Goal: Book appointment/travel/reservation

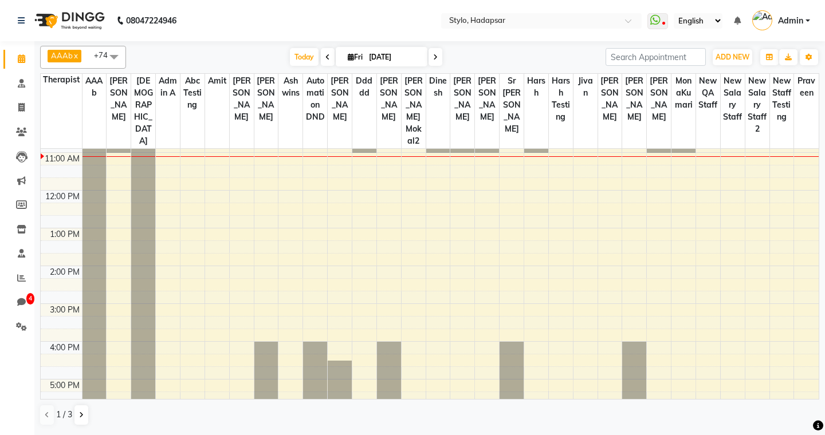
scroll to position [144, 0]
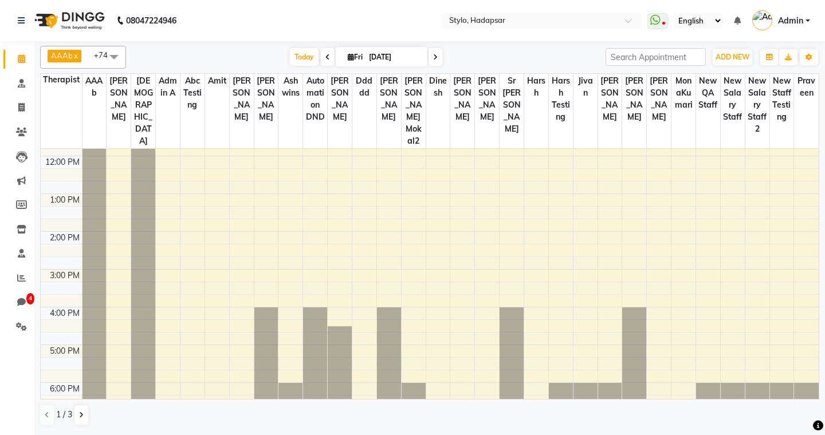
click at [416, 179] on div "8:00 AM 9:00 AM 10:00 AM 11:00 AM 12:00 PM 1:00 PM 2:00 PM 3:00 PM 4:00 PM 5:00…" at bounding box center [430, 288] width 778 height 567
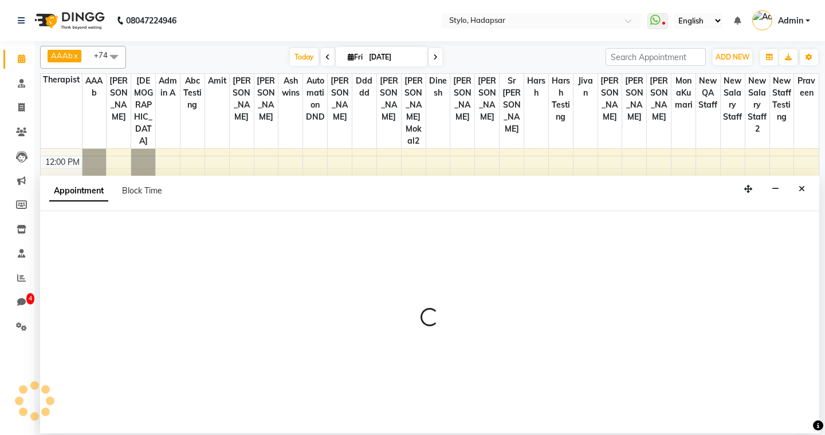
select select "3838"
select select "tentative"
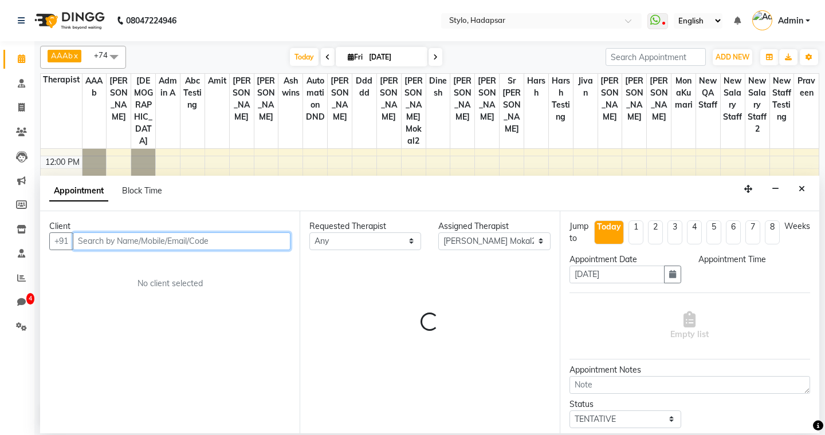
select select "750"
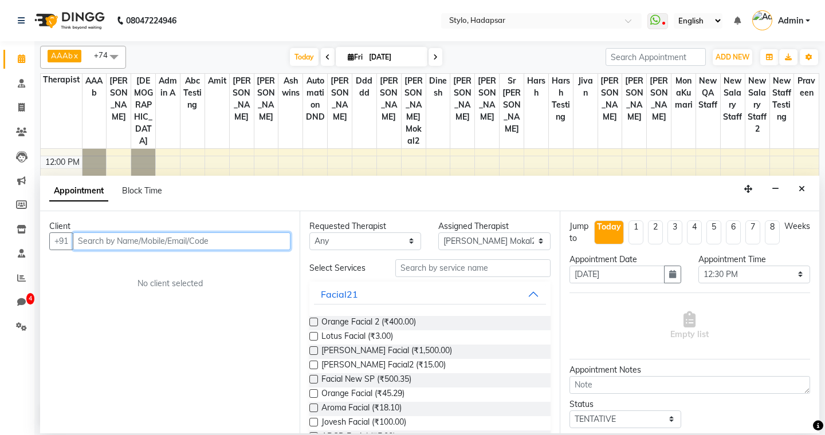
click at [158, 239] on input "text" at bounding box center [182, 242] width 218 height 18
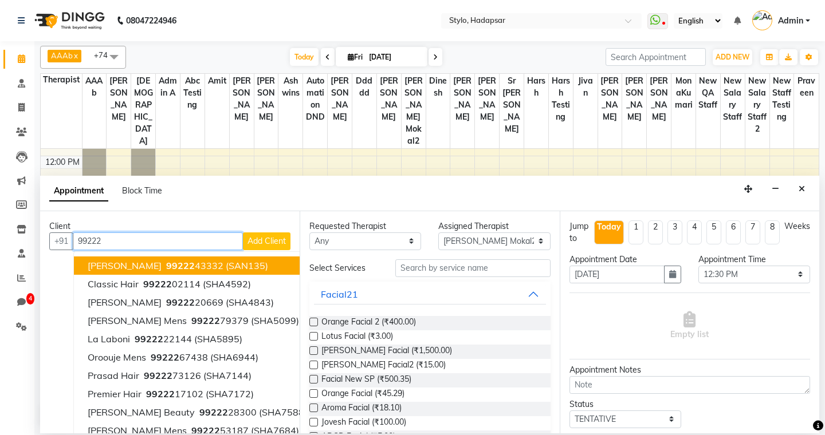
click at [130, 265] on span "[PERSON_NAME]" at bounding box center [125, 265] width 74 height 11
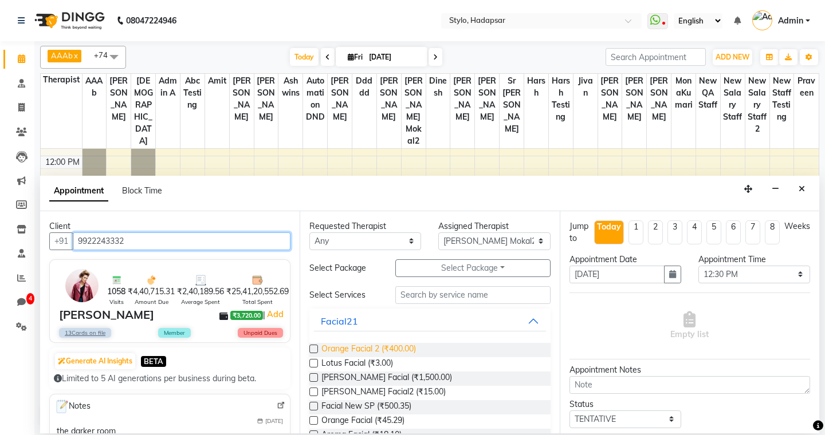
type input "9922243332"
click at [382, 352] on span "Orange Facial 2 (₹400.00)" at bounding box center [368, 350] width 95 height 14
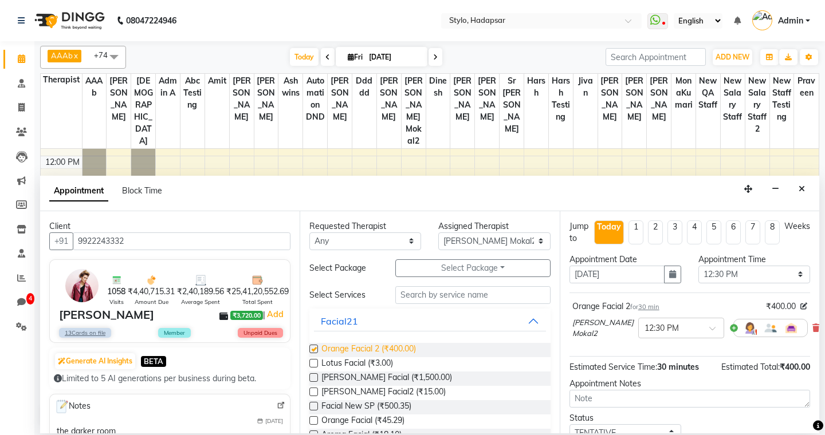
checkbox input "false"
click at [397, 387] on span "[PERSON_NAME] Facial2 (₹15.00)" at bounding box center [383, 393] width 124 height 14
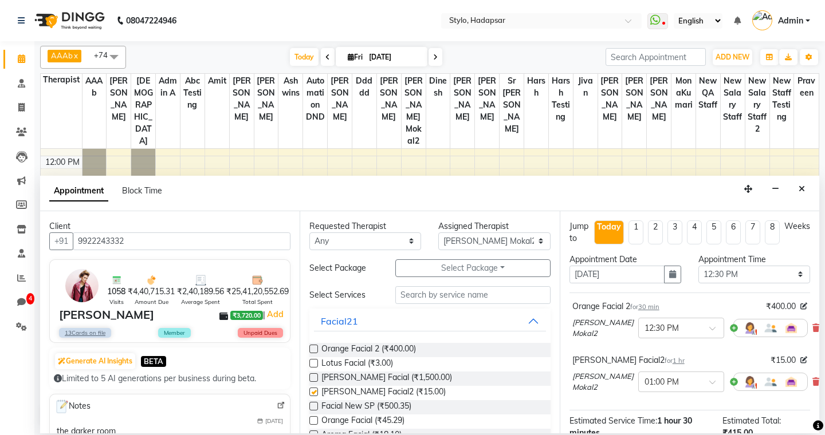
checkbox input "false"
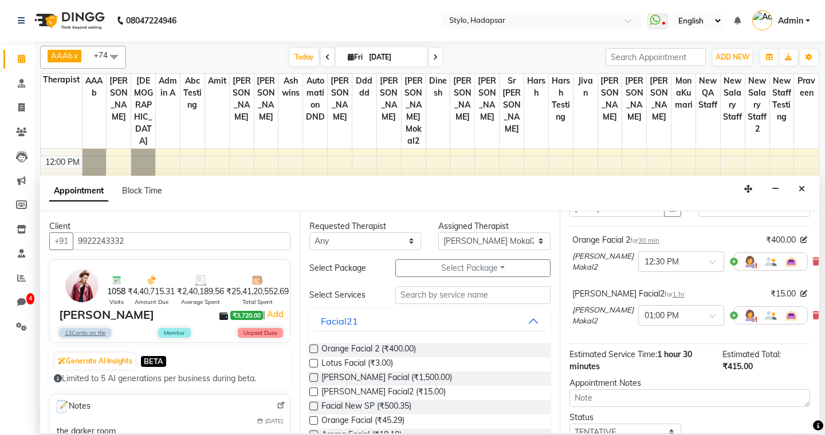
scroll to position [143, 0]
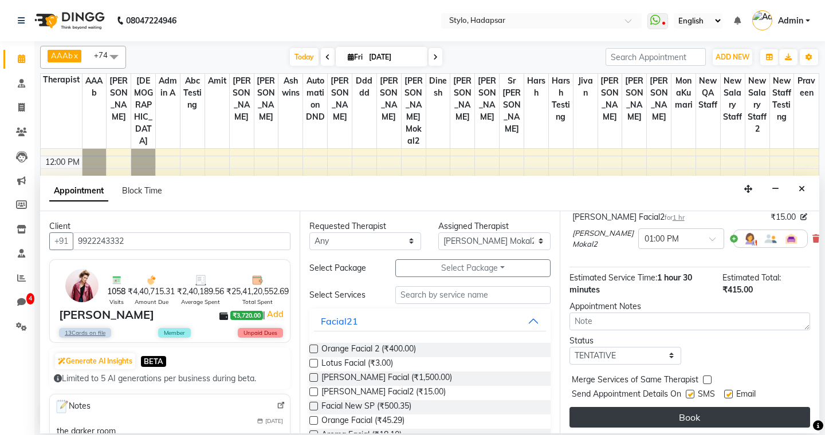
click at [701, 418] on button "Book" at bounding box center [690, 417] width 241 height 21
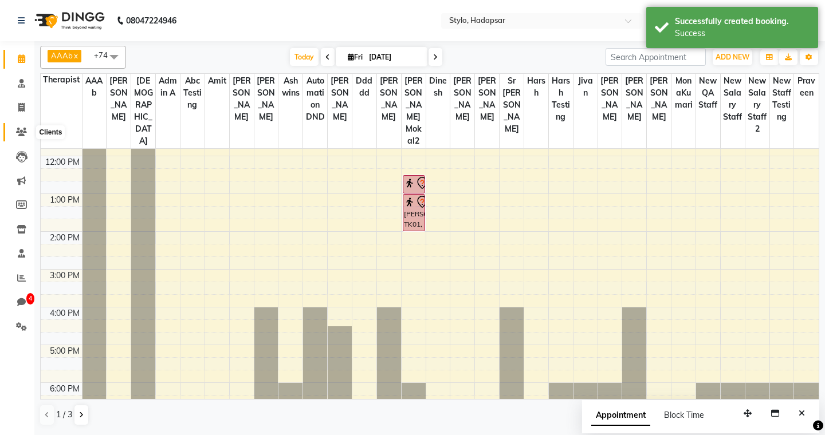
click at [22, 131] on icon at bounding box center [21, 132] width 11 height 9
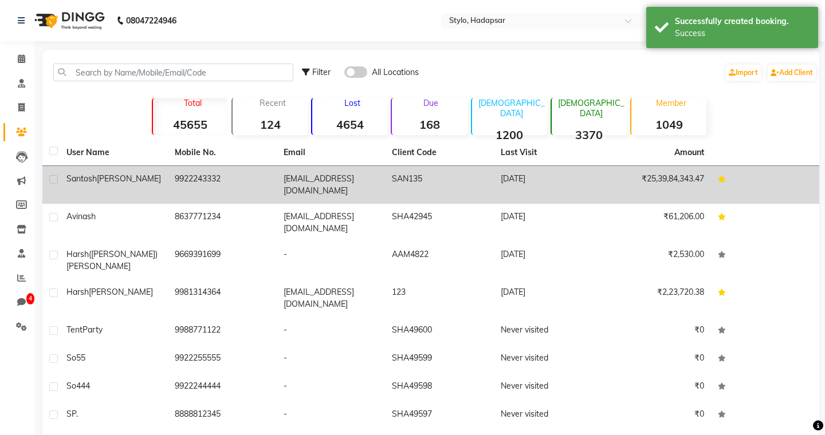
click at [170, 176] on td "9922243332" at bounding box center [222, 185] width 108 height 38
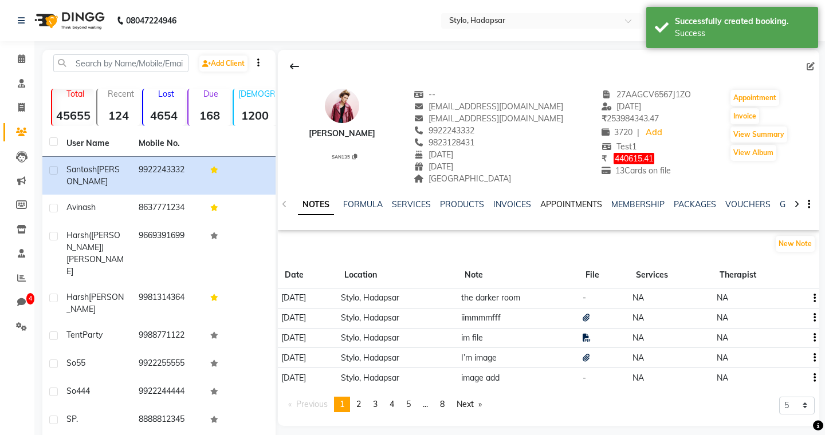
click at [564, 203] on link "APPOINTMENTS" at bounding box center [571, 204] width 62 height 10
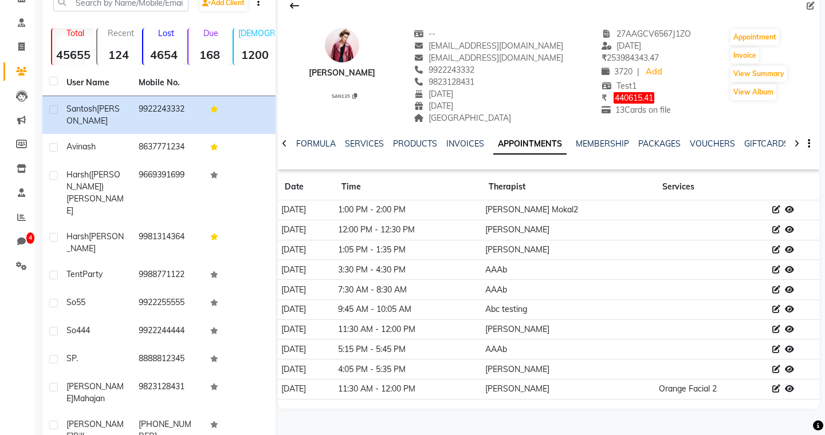
scroll to position [91, 0]
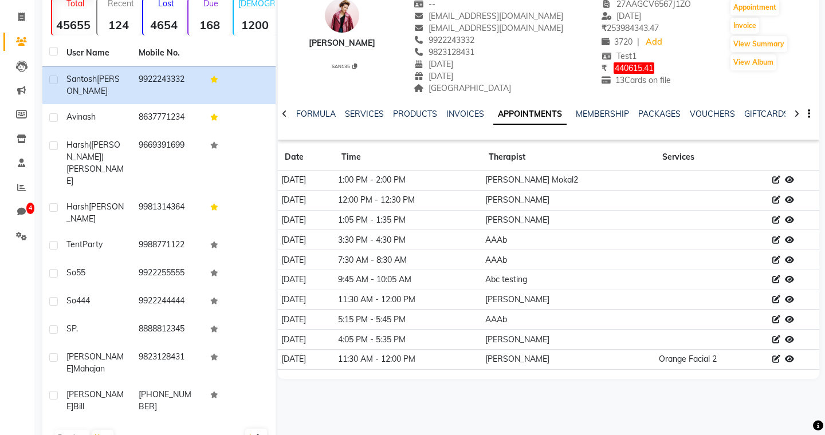
click at [779, 360] on icon at bounding box center [776, 359] width 8 height 8
select select "tentative"
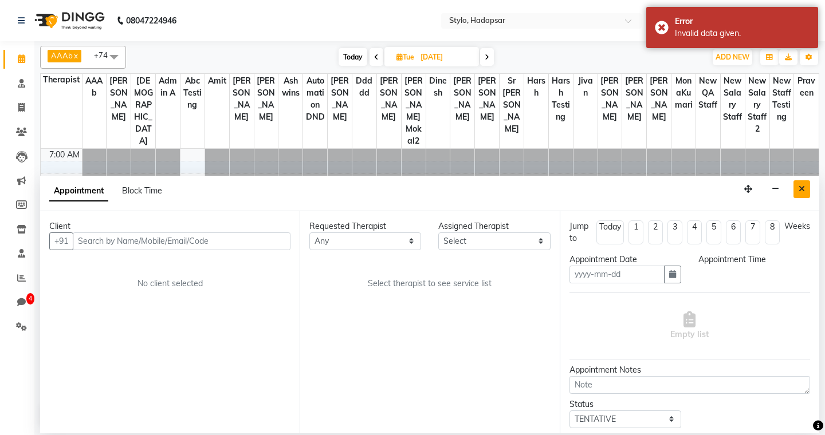
click at [799, 191] on icon "Close" at bounding box center [802, 189] width 6 height 8
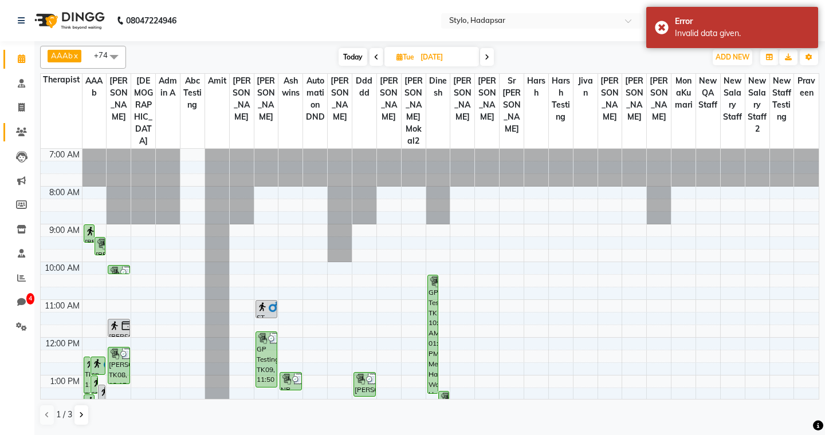
click at [19, 133] on icon at bounding box center [21, 132] width 11 height 9
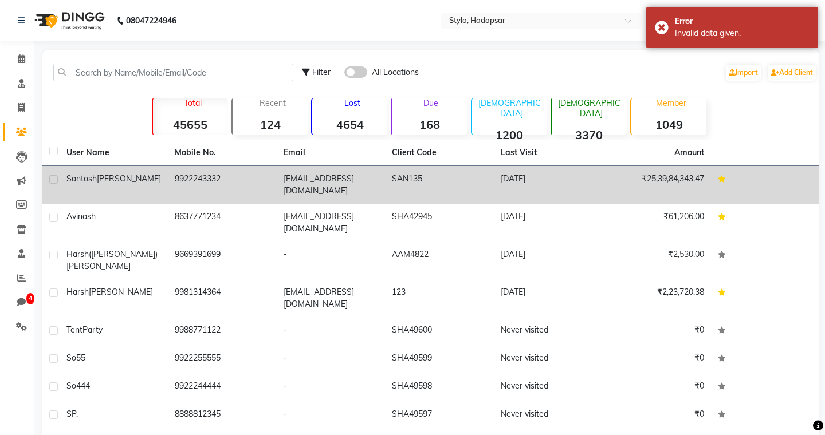
click at [203, 174] on td "9922243332" at bounding box center [222, 185] width 108 height 38
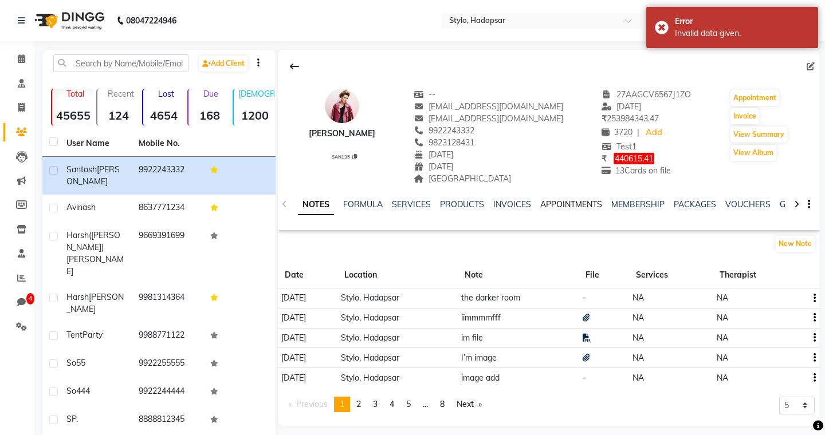
click at [564, 205] on link "APPOINTMENTS" at bounding box center [571, 204] width 62 height 10
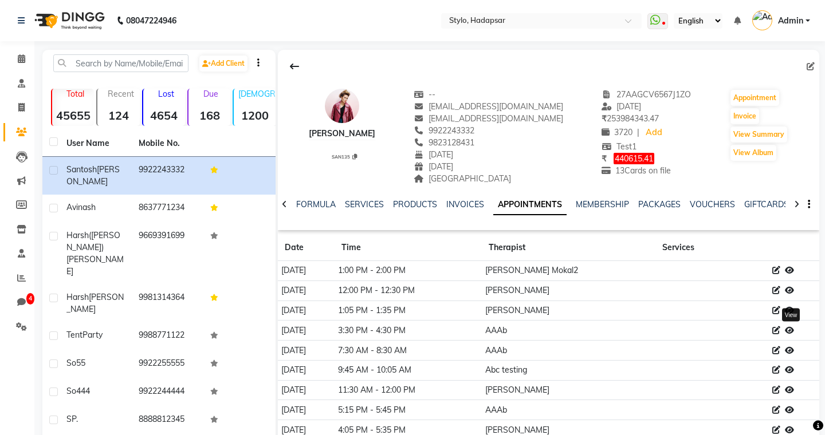
click at [793, 329] on icon at bounding box center [789, 331] width 9 height 8
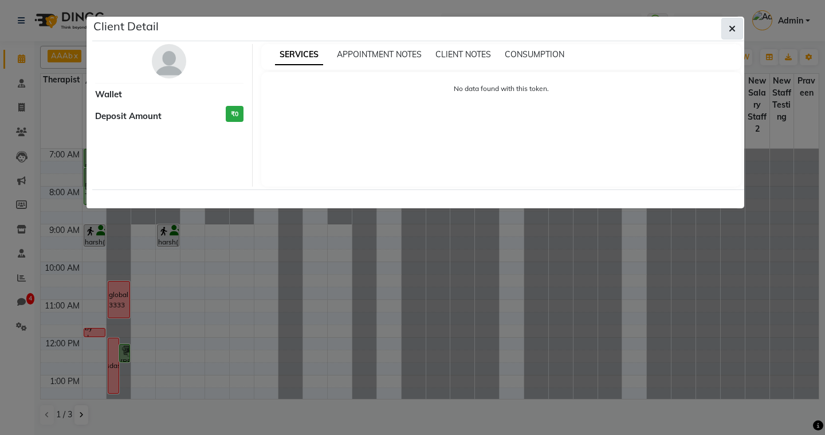
click at [733, 28] on icon "button" at bounding box center [732, 28] width 7 height 9
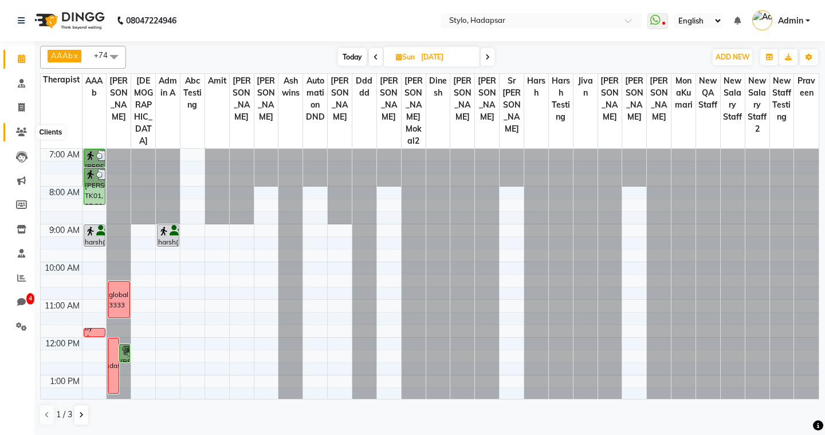
click at [21, 133] on icon at bounding box center [21, 132] width 11 height 9
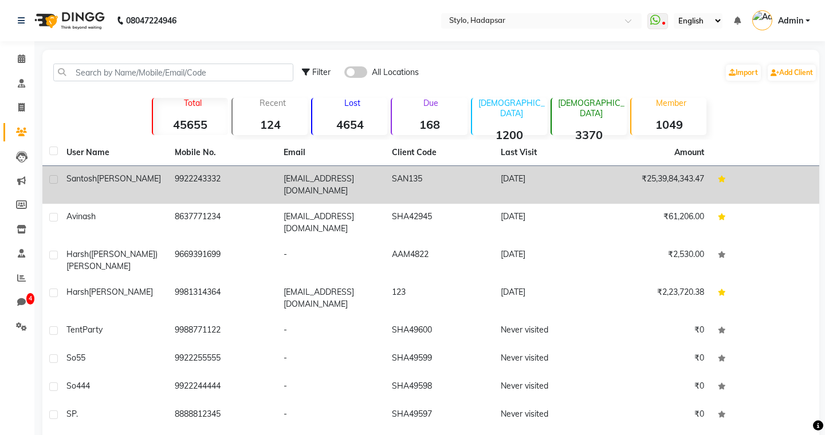
click at [279, 174] on td "[EMAIL_ADDRESS][DOMAIN_NAME]" at bounding box center [331, 185] width 108 height 38
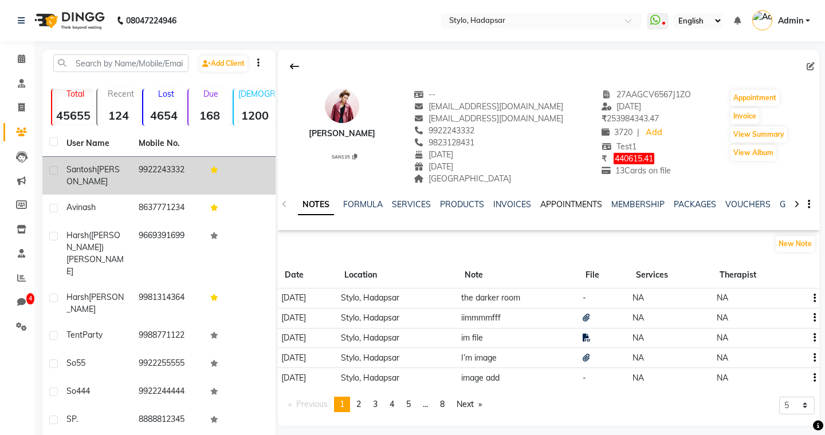
click at [555, 202] on link "APPOINTMENTS" at bounding box center [571, 204] width 62 height 10
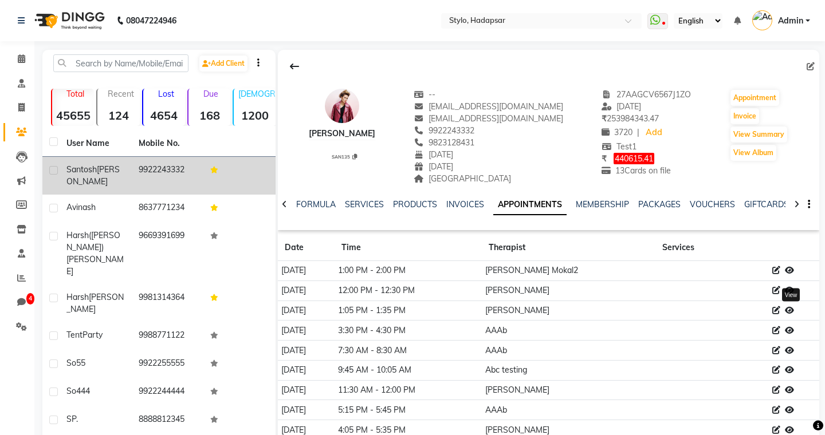
click at [790, 309] on icon at bounding box center [789, 311] width 9 height 8
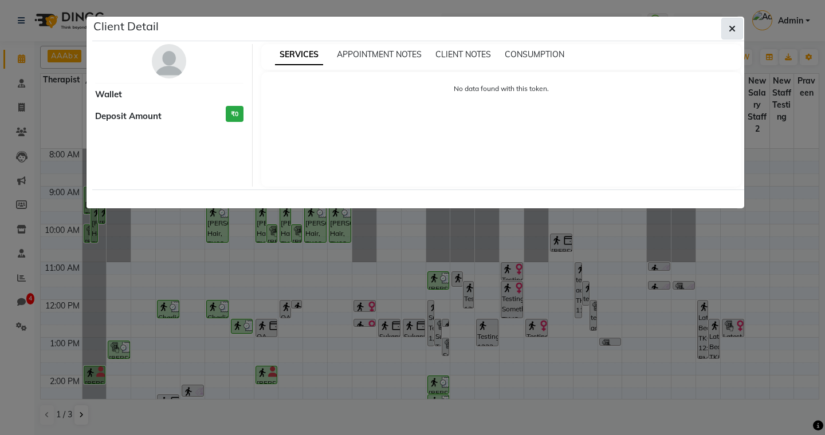
click at [733, 26] on icon "button" at bounding box center [732, 28] width 7 height 9
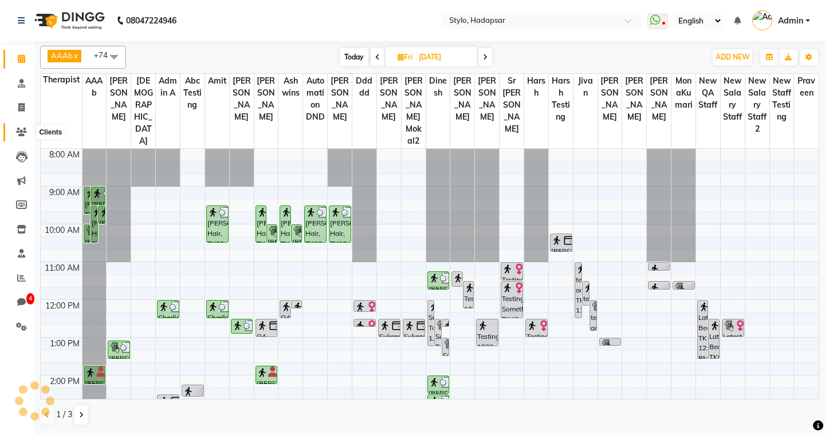
click at [20, 134] on icon at bounding box center [21, 132] width 11 height 9
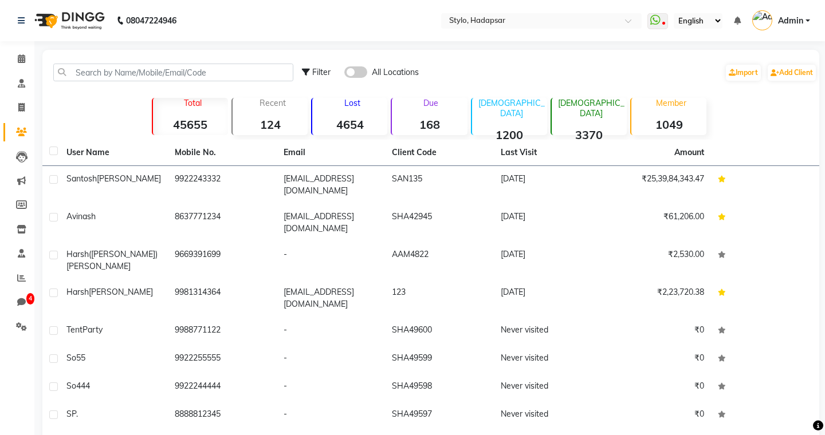
click at [143, 180] on div "[PERSON_NAME]" at bounding box center [113, 179] width 95 height 12
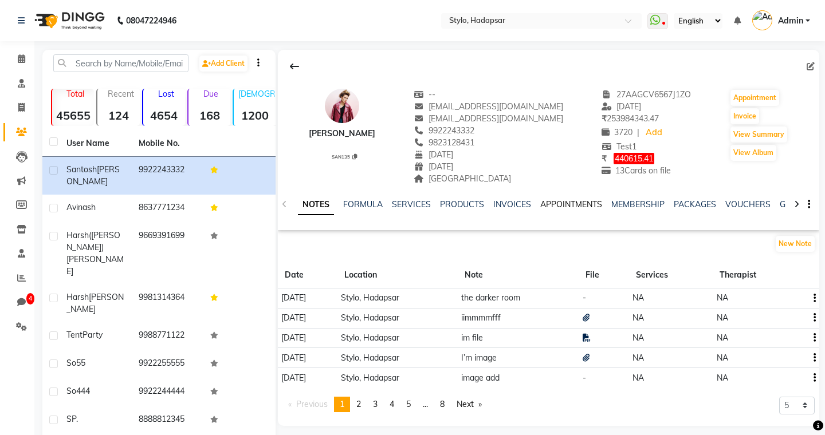
click at [573, 207] on link "APPOINTMENTS" at bounding box center [571, 204] width 62 height 10
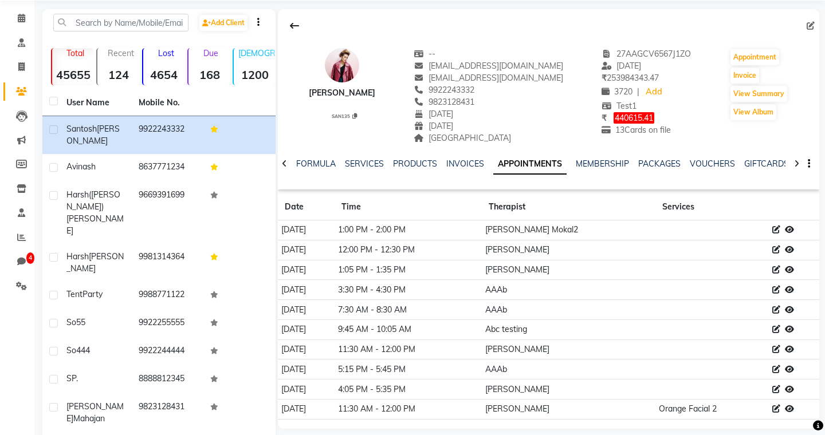
scroll to position [91, 0]
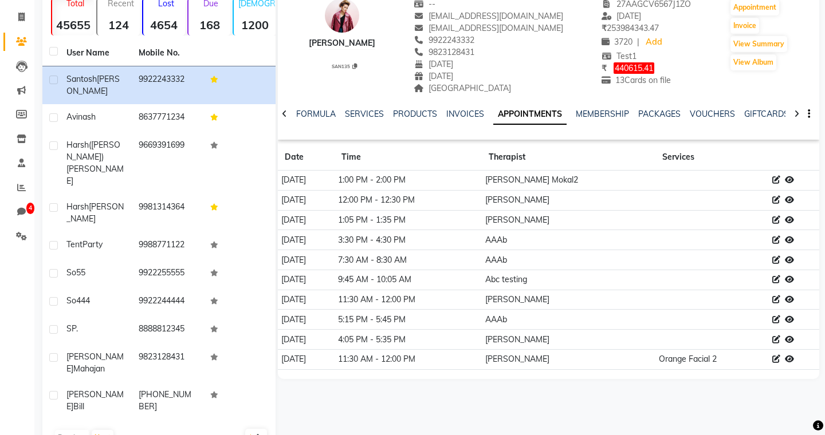
drag, startPoint x: 280, startPoint y: 183, endPoint x: 490, endPoint y: 262, distance: 224.6
click at [490, 262] on tbody "[DATE] 1:00 PM - 2:00 PM [PERSON_NAME] Mokal2 [DATE] 12:00 PM - 12:30 PM [PERSO…" at bounding box center [548, 270] width 541 height 199
click at [482, 262] on td "7:30 AM - 8:30 AM" at bounding box center [408, 260] width 147 height 20
drag, startPoint x: 282, startPoint y: 176, endPoint x: 377, endPoint y: 305, distance: 160.2
click at [378, 305] on tbody "[DATE] 1:00 PM - 2:00 PM [PERSON_NAME] Mokal2 [DATE] 12:00 PM - 12:30 PM [PERSO…" at bounding box center [548, 270] width 541 height 199
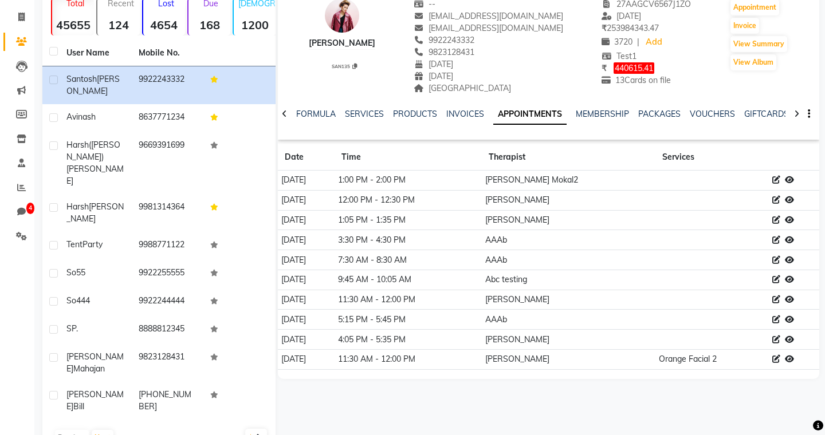
click at [335, 305] on td "[DATE]" at bounding box center [306, 300] width 57 height 20
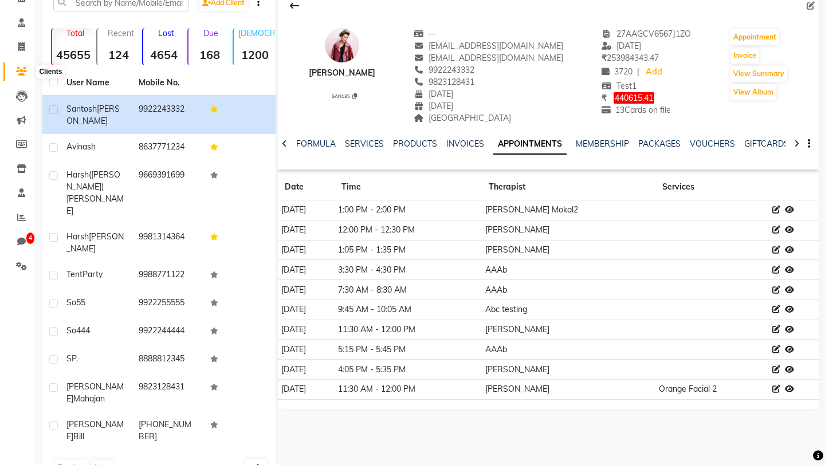
scroll to position [0, 0]
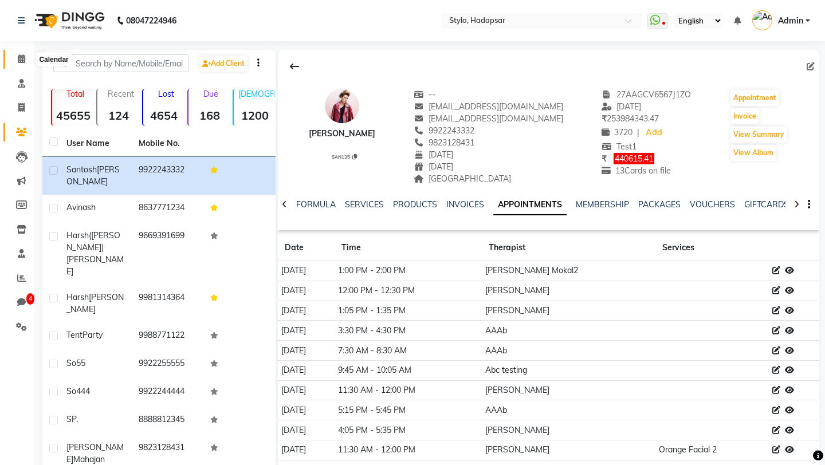
click at [22, 58] on icon at bounding box center [21, 58] width 7 height 9
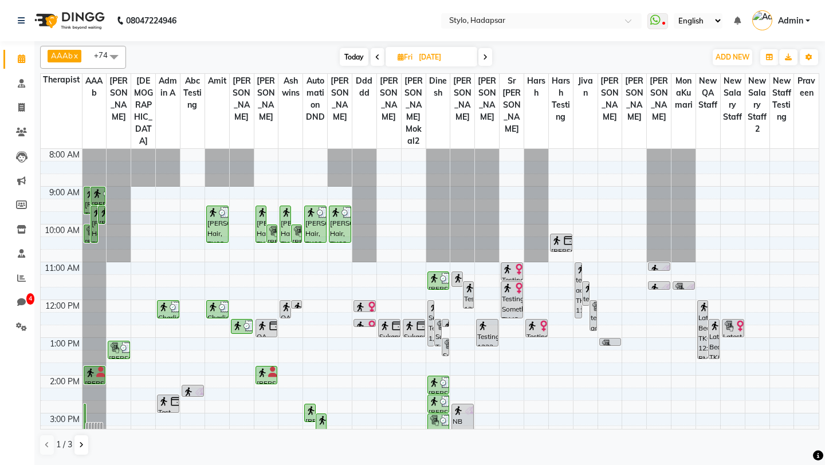
click at [361, 59] on span "Today" at bounding box center [354, 57] width 29 height 18
type input "[DATE]"
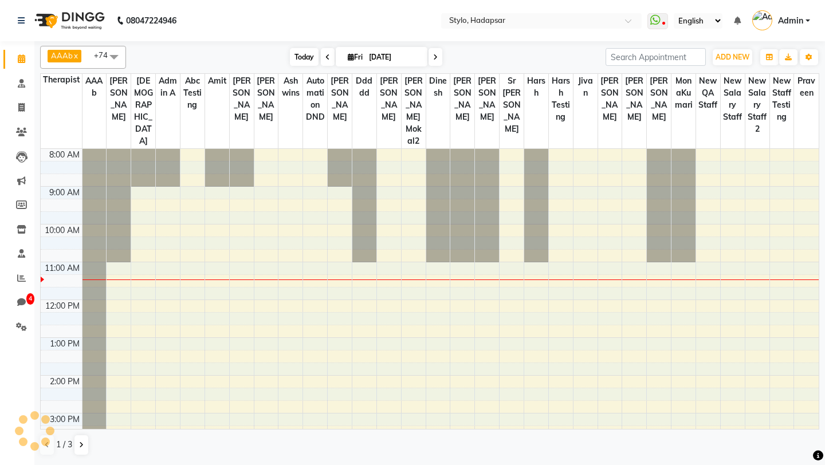
scroll to position [114, 0]
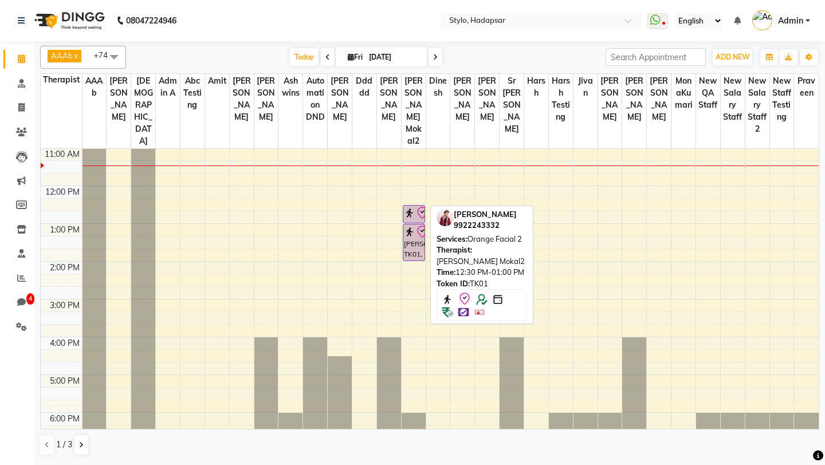
click at [411, 207] on img at bounding box center [409, 212] width 11 height 11
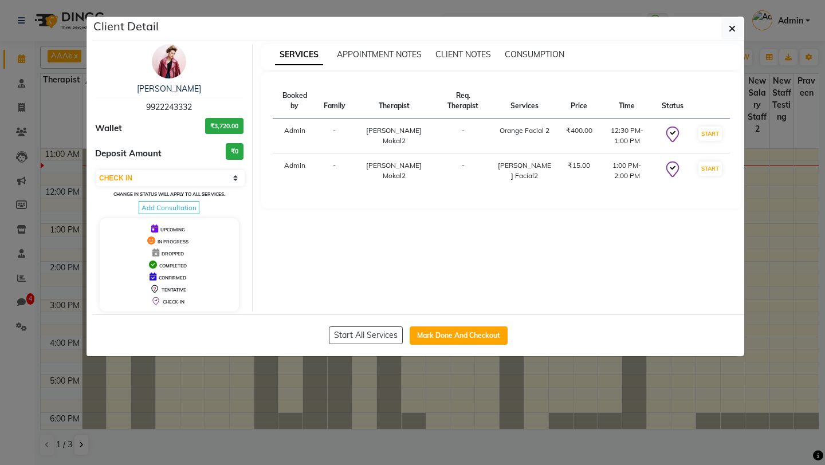
click at [164, 189] on div "Select IN SERVICE CONFIRMED TENTATIVE CHECK IN MARK DONE DROPPED UPCOMING Chang…" at bounding box center [169, 191] width 148 height 45
click at [164, 181] on select "Select IN SERVICE CONFIRMED TENTATIVE CHECK IN MARK DONE DROPPED UPCOMING" at bounding box center [170, 178] width 148 height 16
select select "7"
click at [96, 170] on select "Select IN SERVICE CONFIRMED TENTATIVE CHECK IN MARK DONE DROPPED UPCOMING" at bounding box center [170, 178] width 148 height 16
click at [732, 24] on icon "button" at bounding box center [732, 28] width 7 height 9
